Goal: Information Seeking & Learning: Learn about a topic

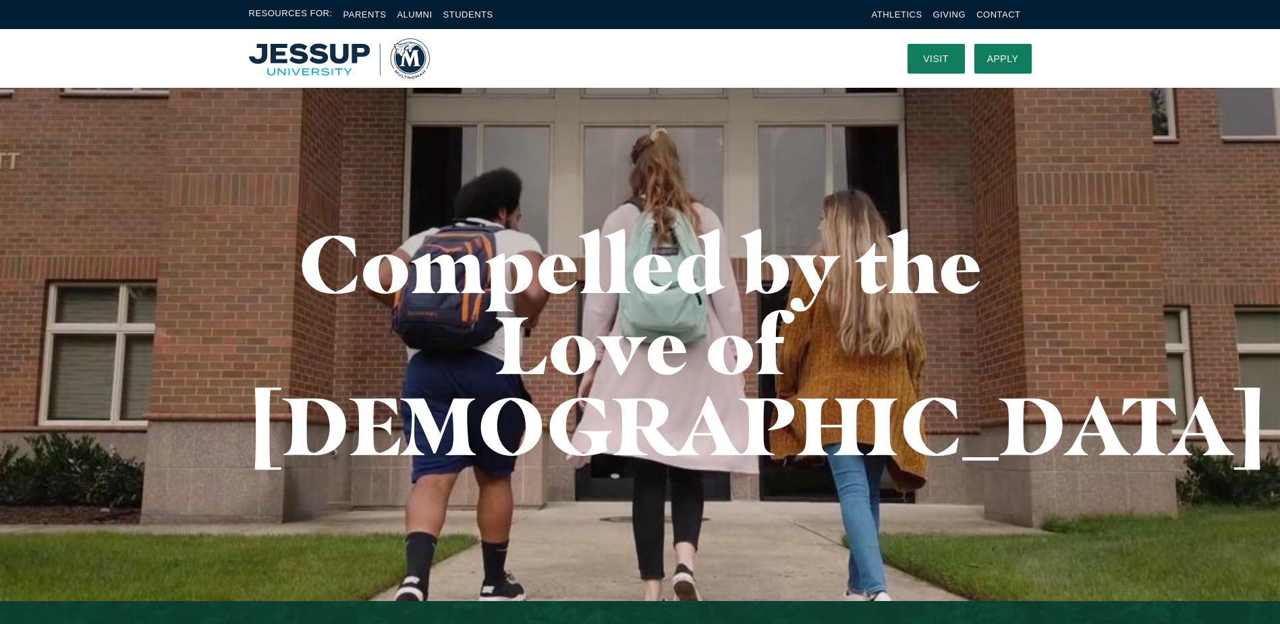
click at [330, 61] on img "Home" at bounding box center [339, 58] width 181 height 40
click at [355, 13] on link "Parents" at bounding box center [364, 14] width 43 height 10
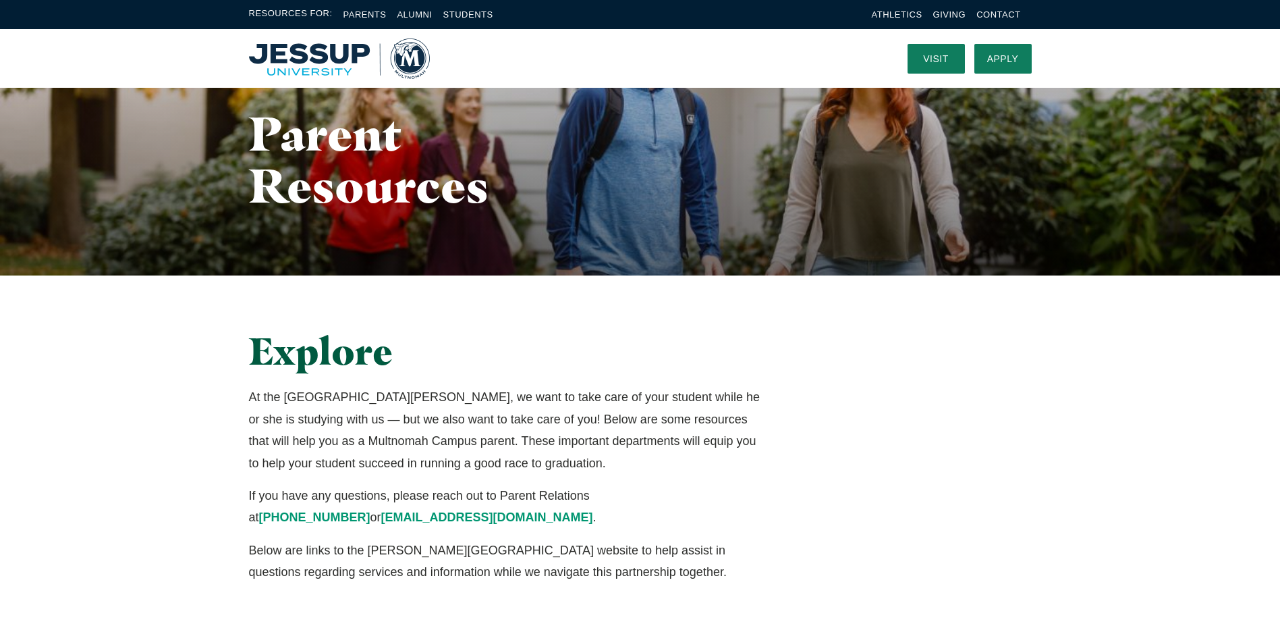
scroll to position [21, 0]
